Goal: Task Accomplishment & Management: Manage account settings

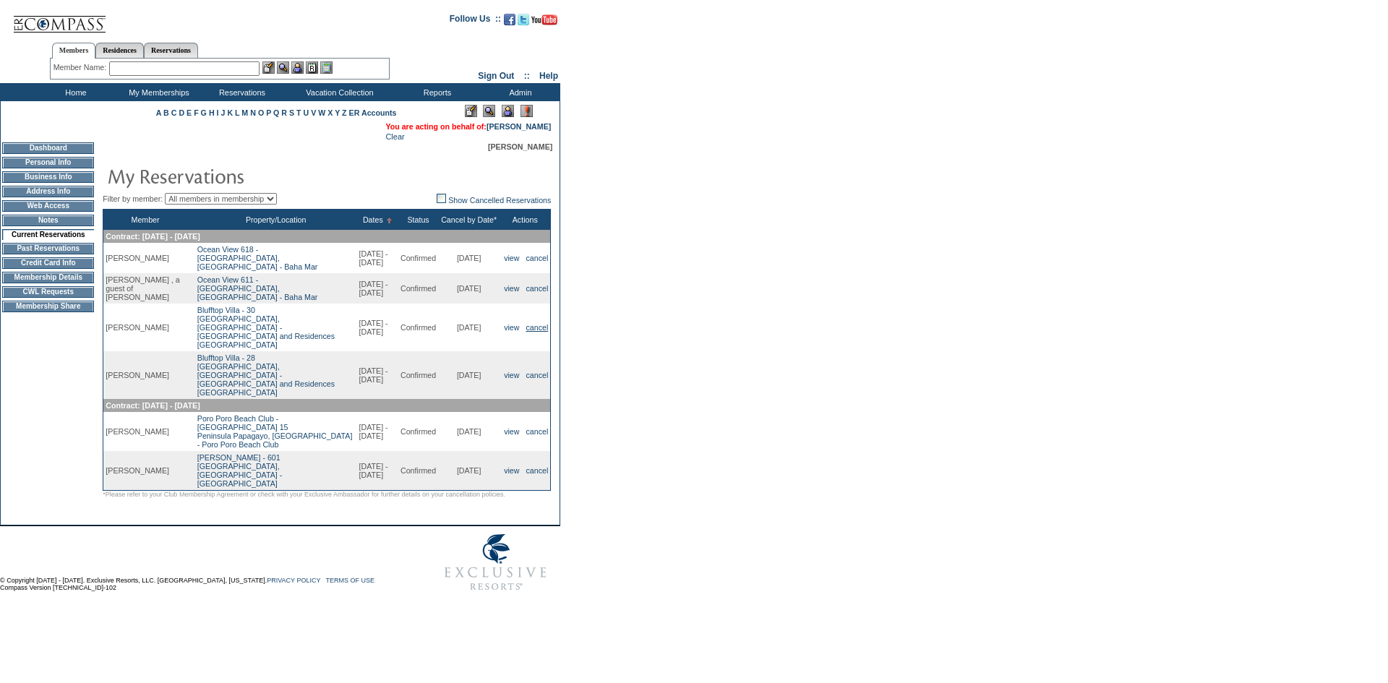
click at [533, 331] on link "cancel" at bounding box center [537, 327] width 22 height 9
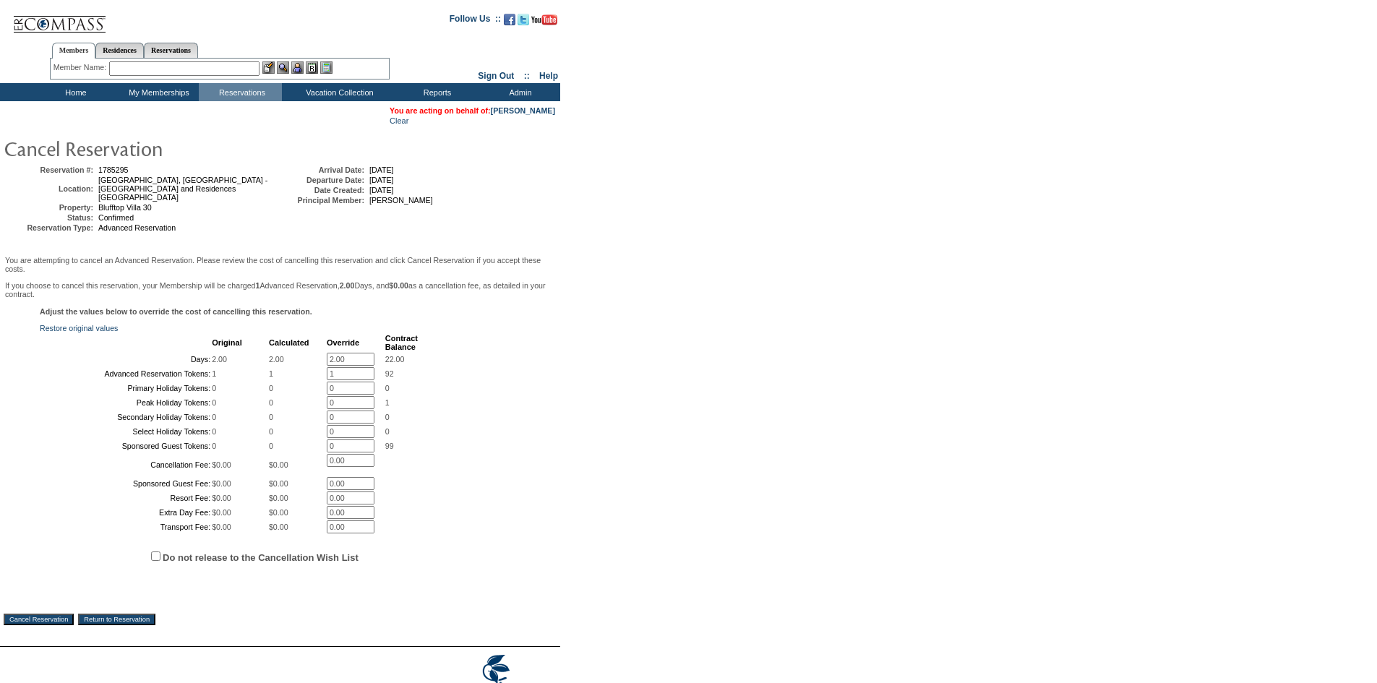
drag, startPoint x: 356, startPoint y: 364, endPoint x: 272, endPoint y: 363, distance: 84.6
click at [272, 363] on tr "Days: 2.00 2.00 2.00 * 22.00" at bounding box center [229, 359] width 377 height 13
type input "0"
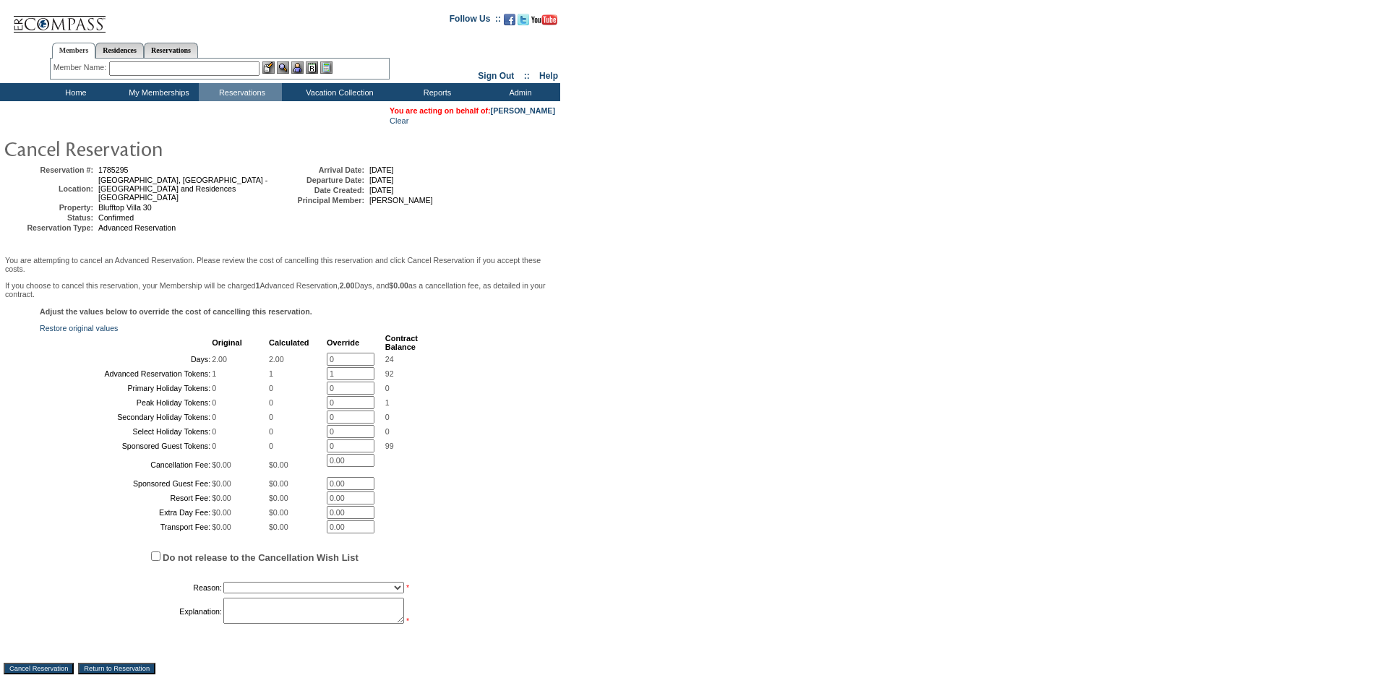
drag, startPoint x: 541, startPoint y: 394, endPoint x: 512, endPoint y: 439, distance: 54.3
click at [541, 395] on div "Adjust the values below to override the cost of cancelling this reservation. Re…" at bounding box center [280, 474] width 553 height 334
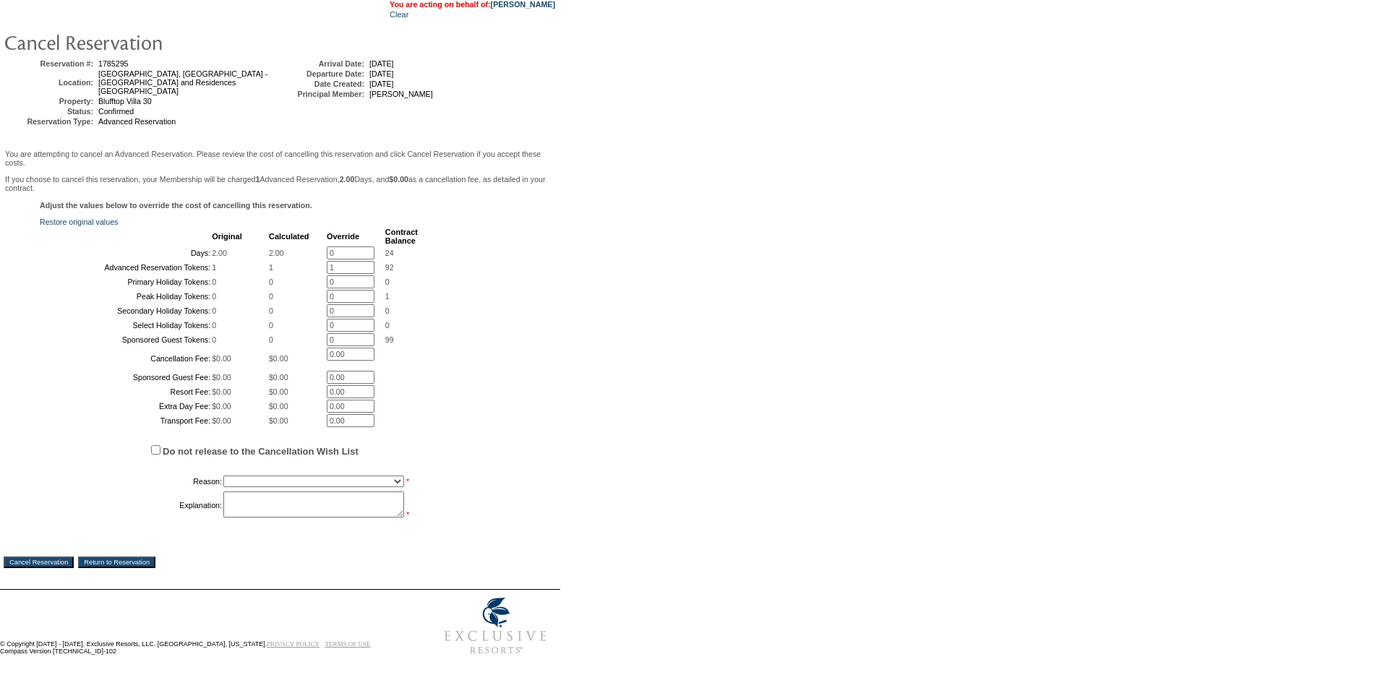
scroll to position [217, 0]
click at [255, 487] on select "Creating Continuous Stay Days Booked After Cancellation Experiential / Hotel / …" at bounding box center [313, 482] width 181 height 12
select select "1026"
click at [223, 481] on select "Creating Continuous Stay Days Booked After Cancellation Experiential / Hotel / …" at bounding box center [313, 482] width 181 height 12
click at [315, 509] on textarea at bounding box center [313, 504] width 181 height 26
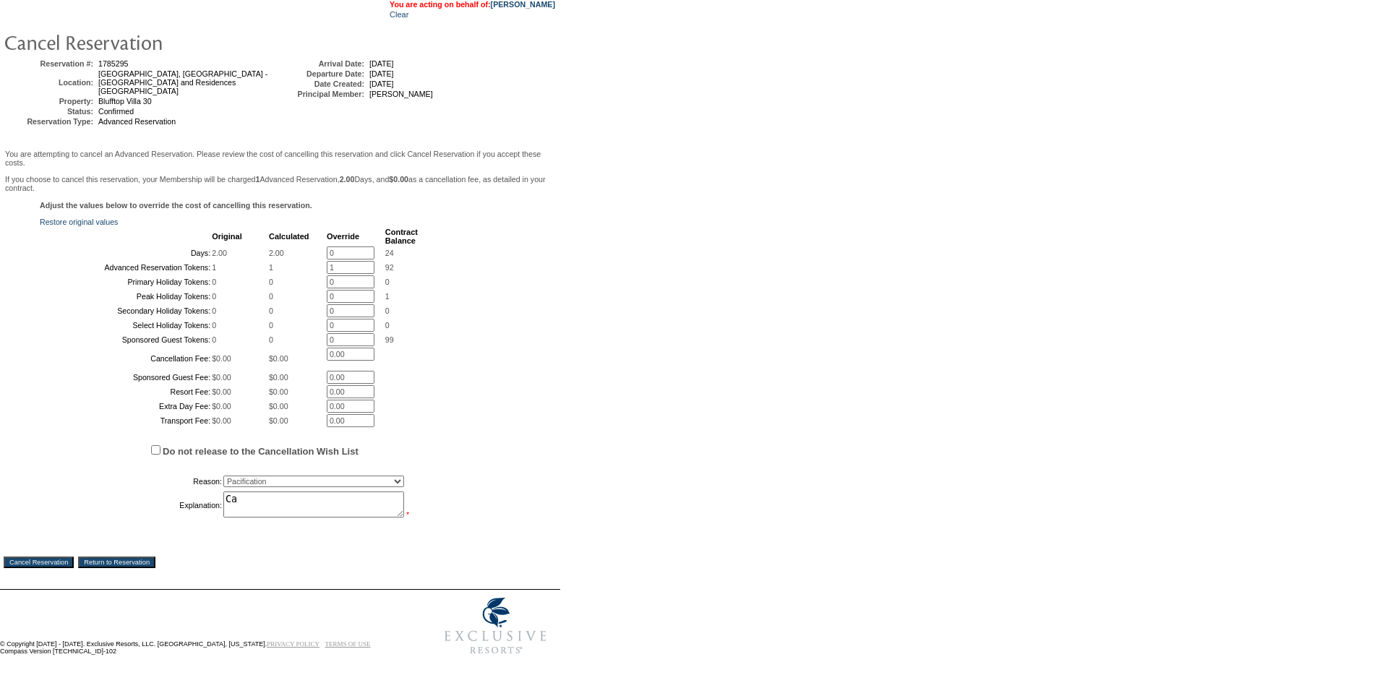
type textarea "C"
click at [368, 509] on textarea "This was a second unit. He cancelled this and extended in the 1st unit." at bounding box center [313, 504] width 181 height 26
type textarea "This was a second unit. He cancelled this and extended his stay in the 1st unit."
click at [53, 567] on input "Cancel Reservation" at bounding box center [39, 562] width 70 height 12
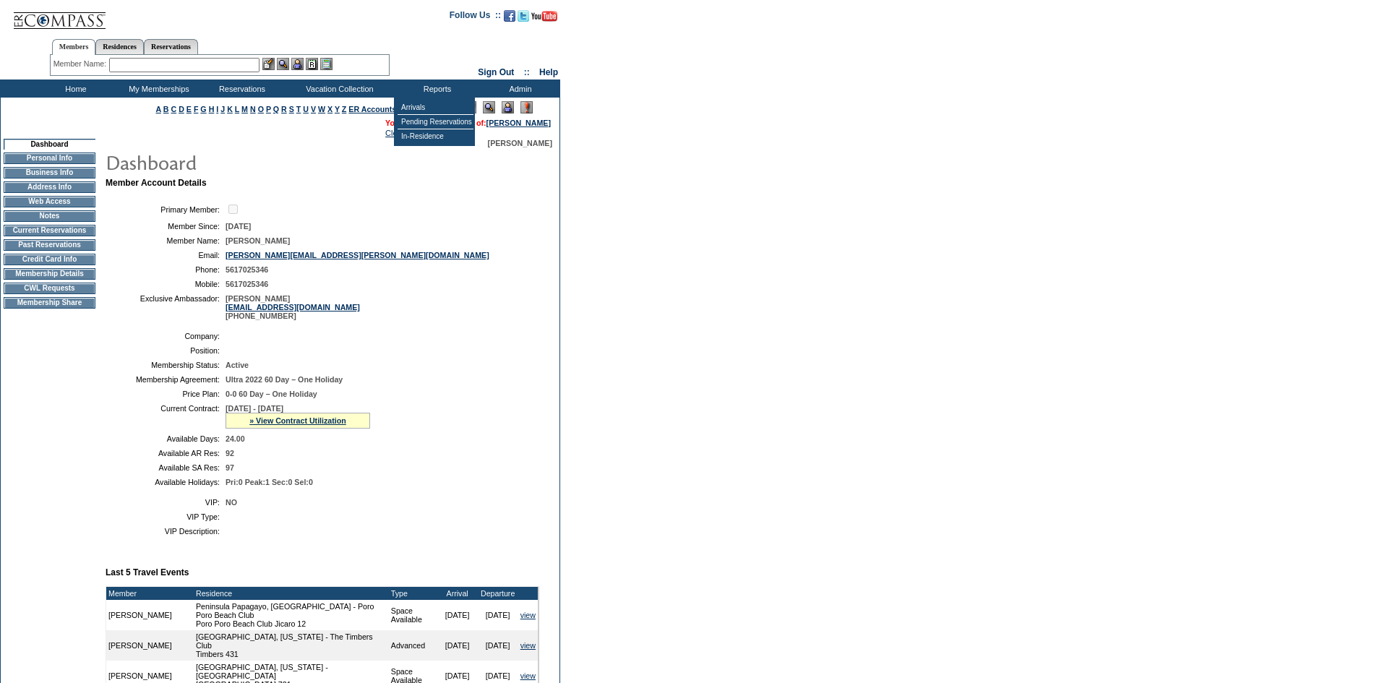
click at [213, 69] on input "text" at bounding box center [184, 65] width 150 height 14
type input "a"
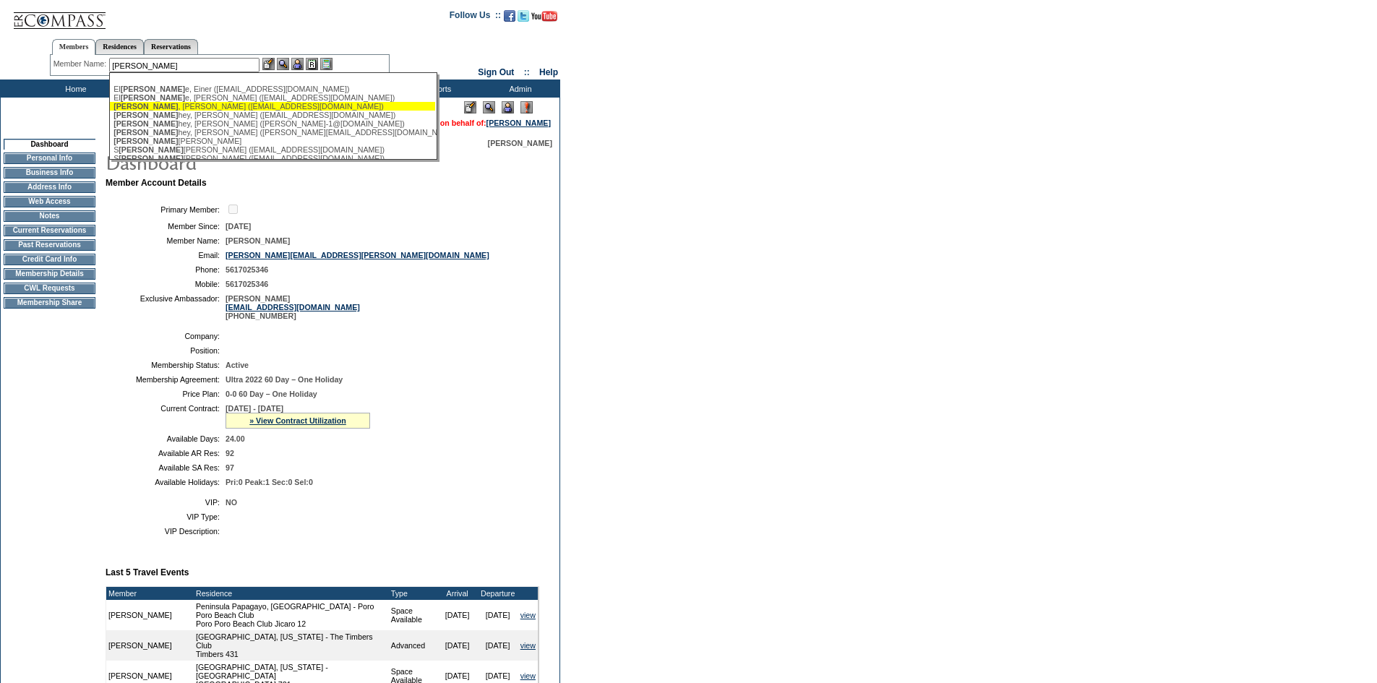
click at [244, 108] on div "[PERSON_NAME] ([EMAIL_ADDRESS][DOMAIN_NAME])" at bounding box center [272, 106] width 318 height 9
type input "[PERSON_NAME] ([EMAIL_ADDRESS][DOMAIN_NAME])"
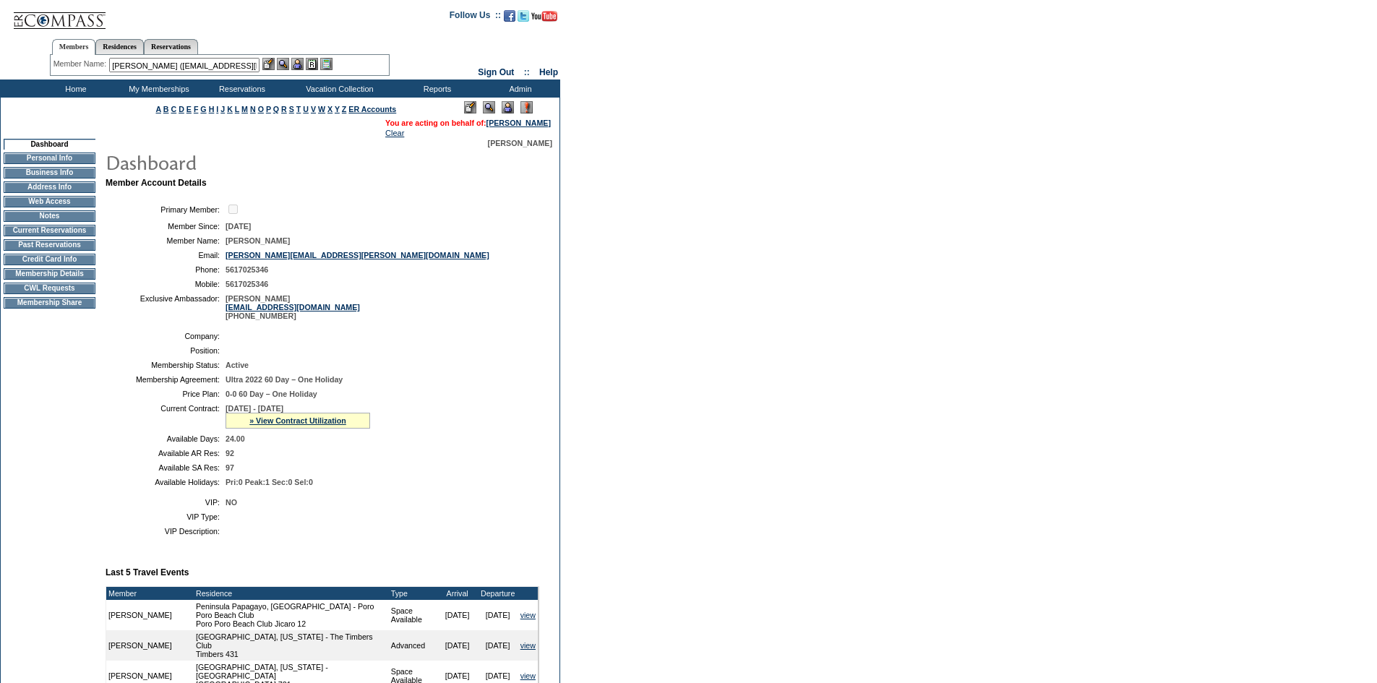
click at [285, 65] on img at bounding box center [283, 64] width 12 height 12
